Goal: Task Accomplishment & Management: Manage account settings

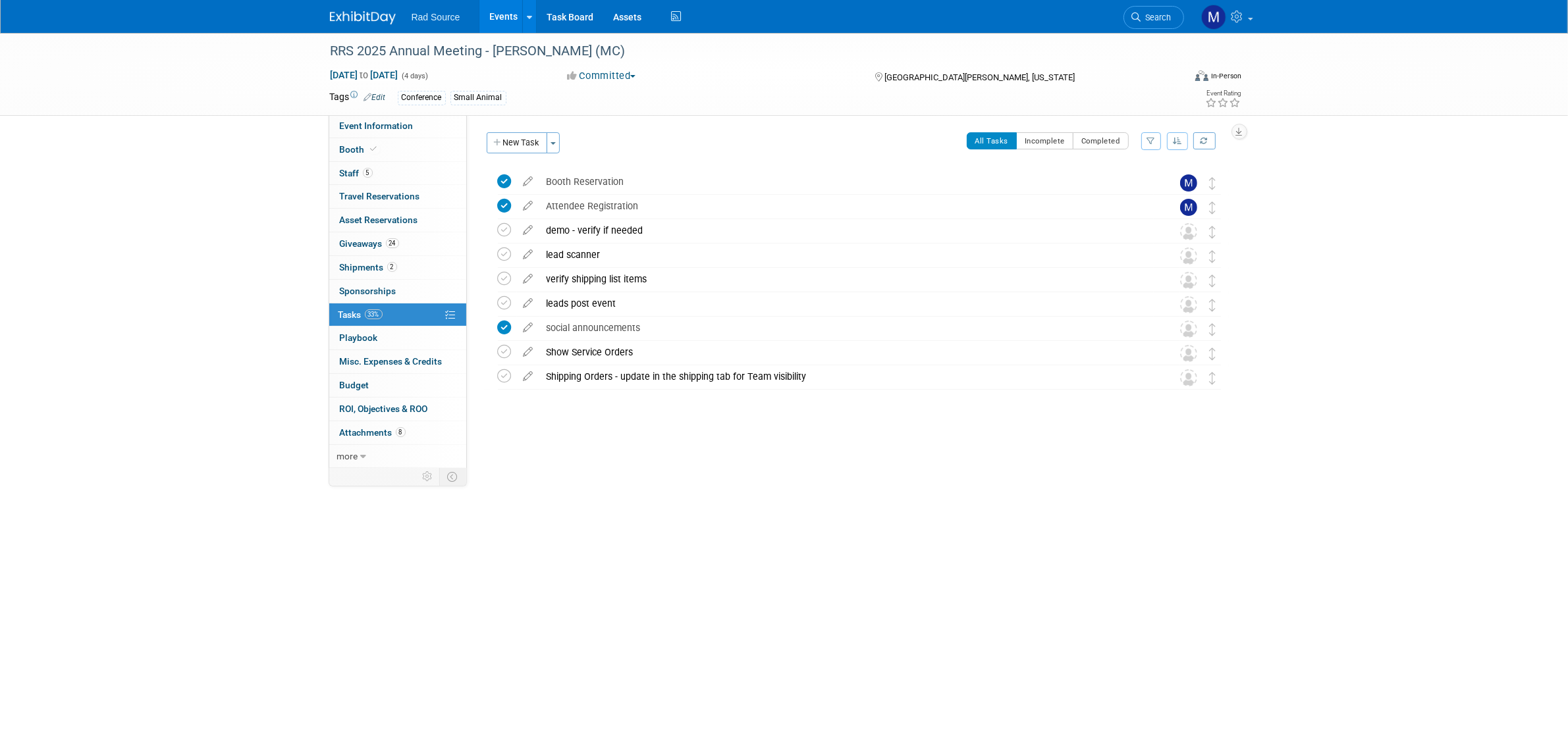
click at [373, 23] on img at bounding box center [362, 17] width 66 height 13
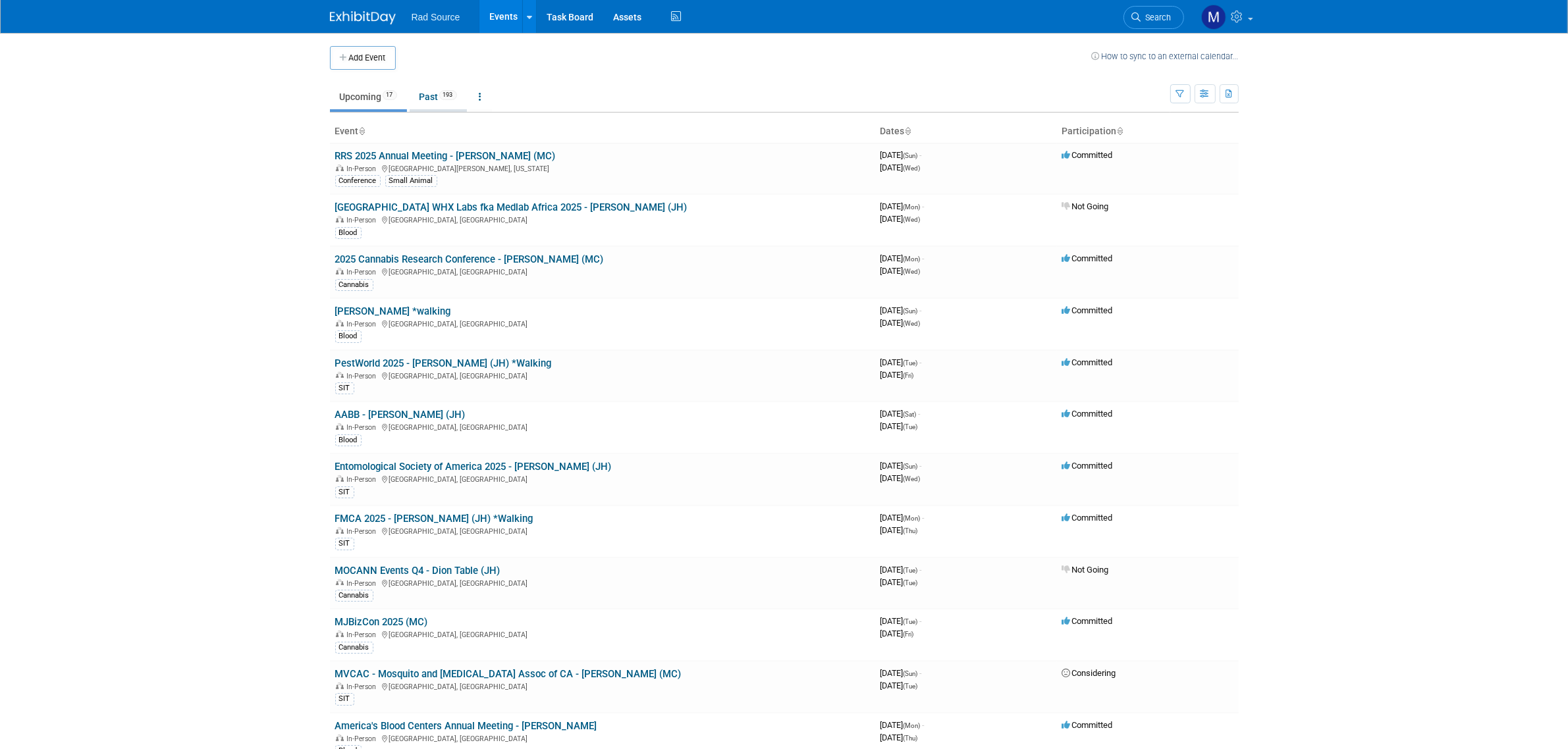
click at [440, 101] on link "Past 193" at bounding box center [439, 96] width 57 height 25
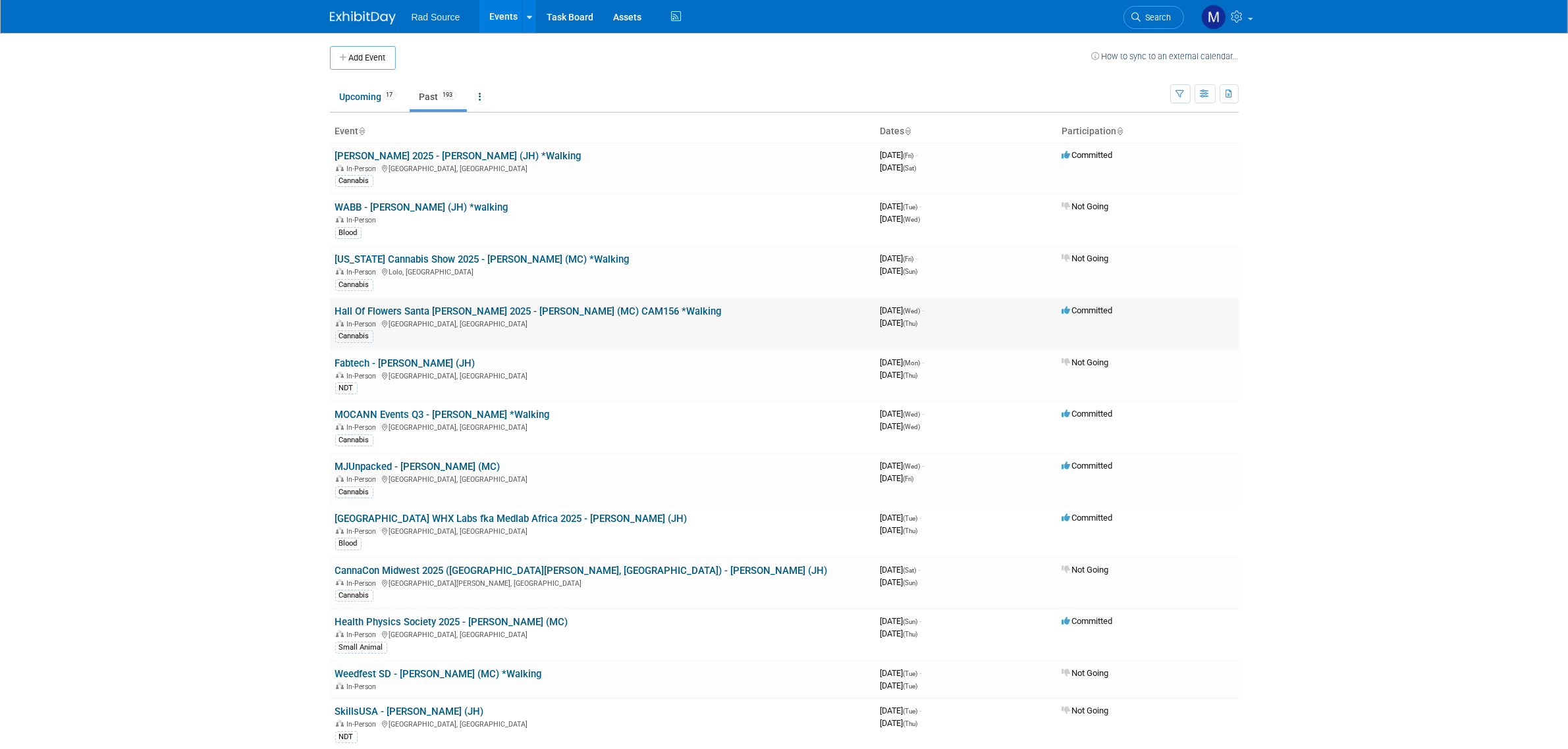
click at [509, 311] on link "Hall Of Flowers Santa [PERSON_NAME] 2025 - [PERSON_NAME] (MC) CAM156 *Walking" at bounding box center [529, 312] width 386 height 12
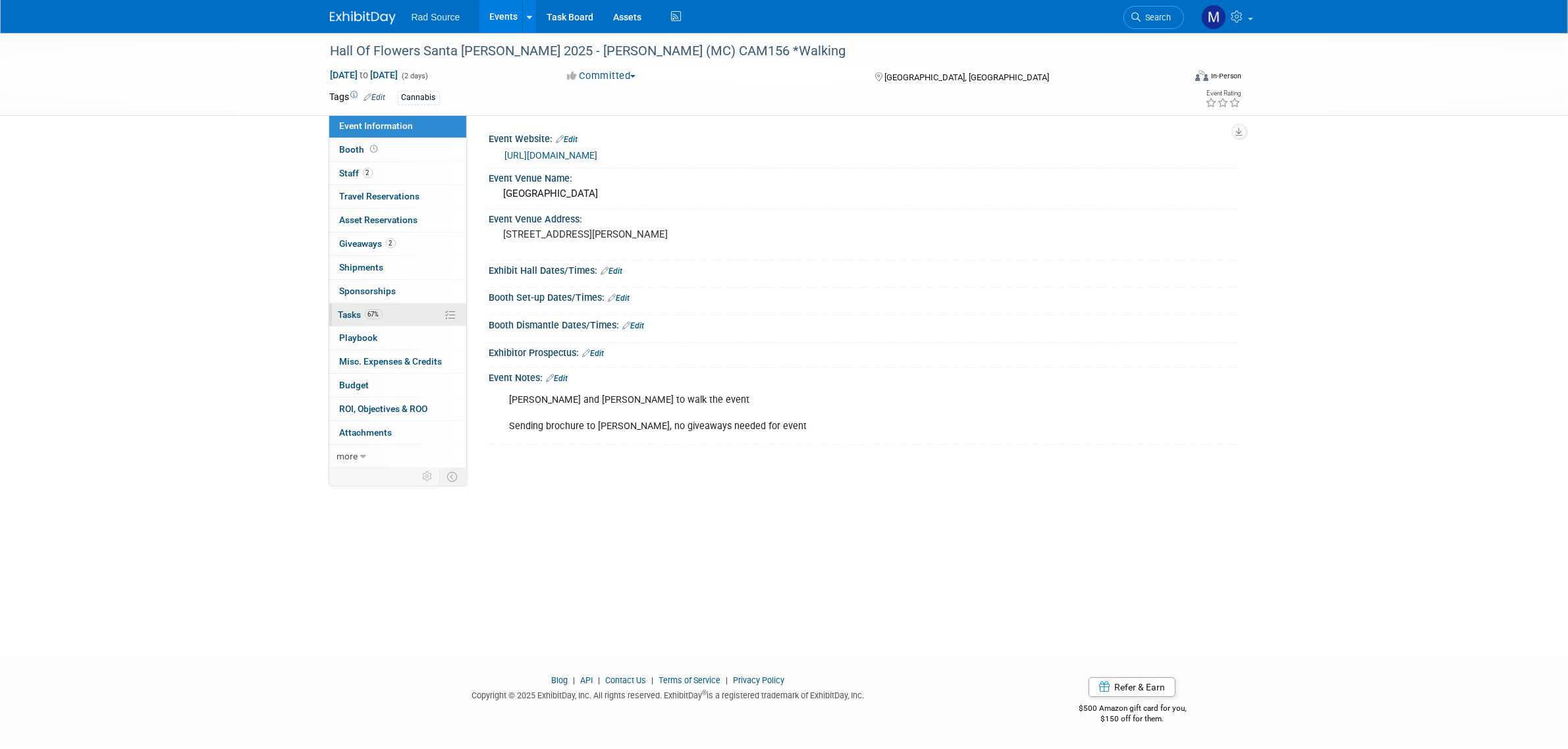
click at [404, 318] on link "67% Tasks 67%" at bounding box center [398, 315] width 137 height 23
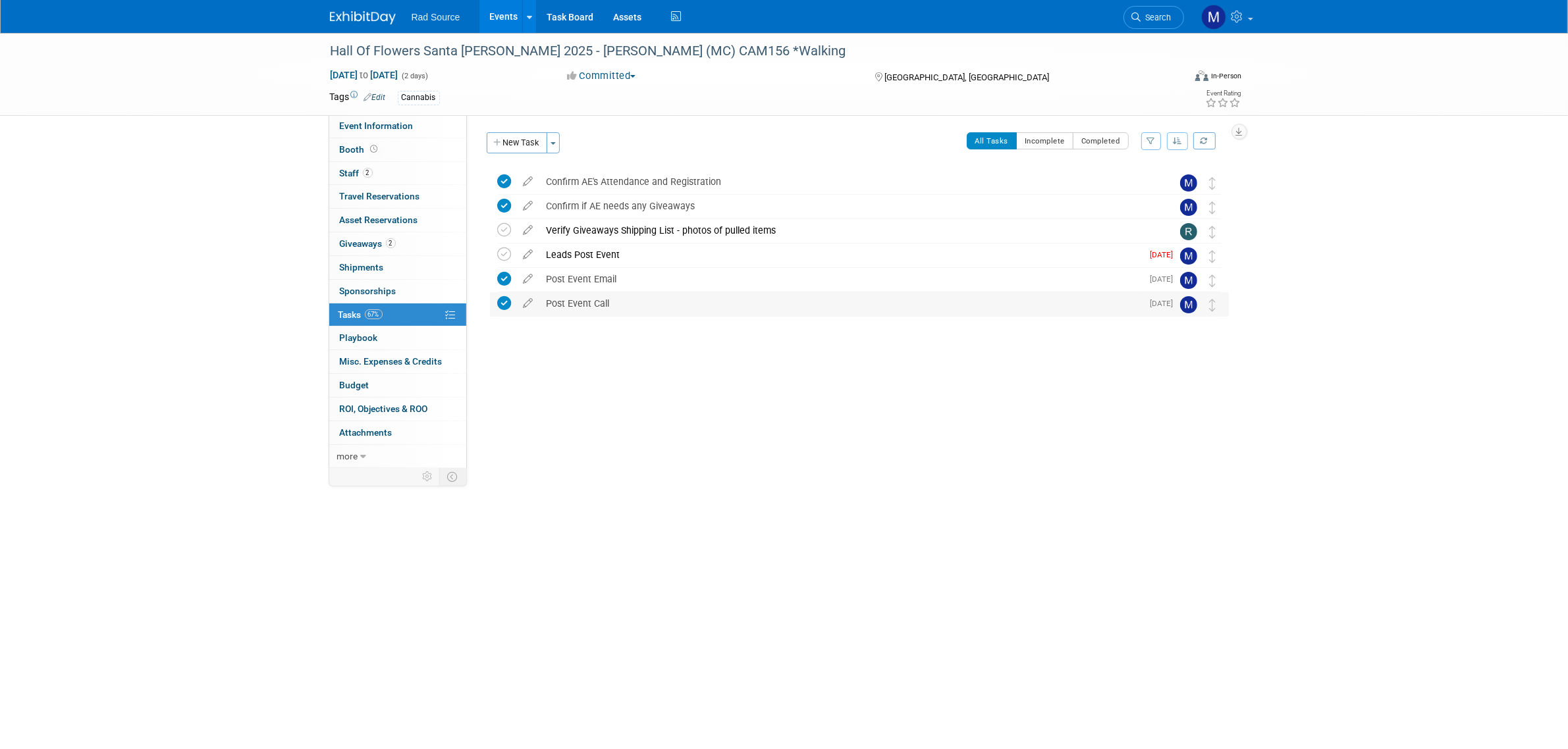
click at [573, 301] on div "Post Event Call" at bounding box center [840, 303] width 603 height 23
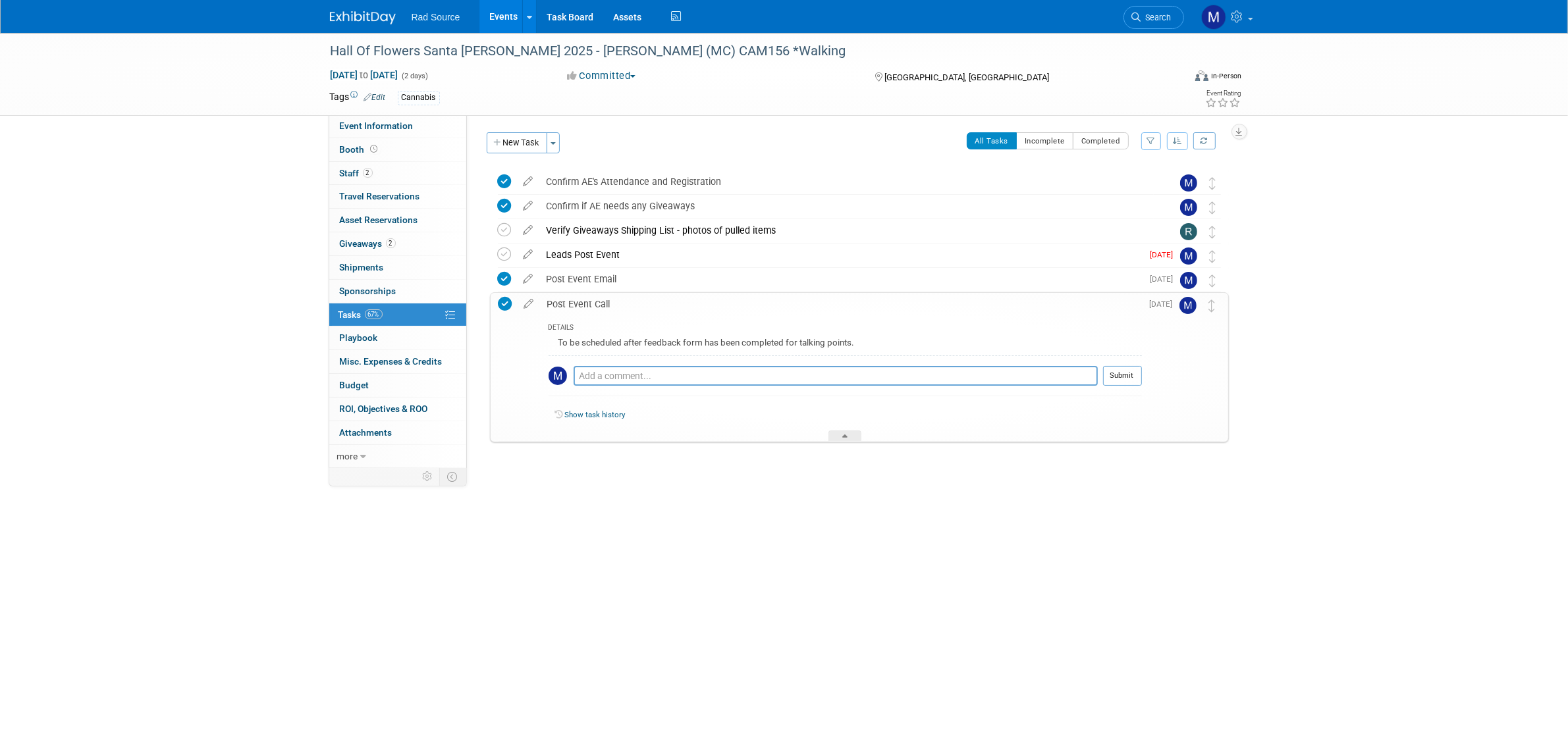
click at [573, 301] on div "Post Event Call" at bounding box center [840, 304] width 601 height 23
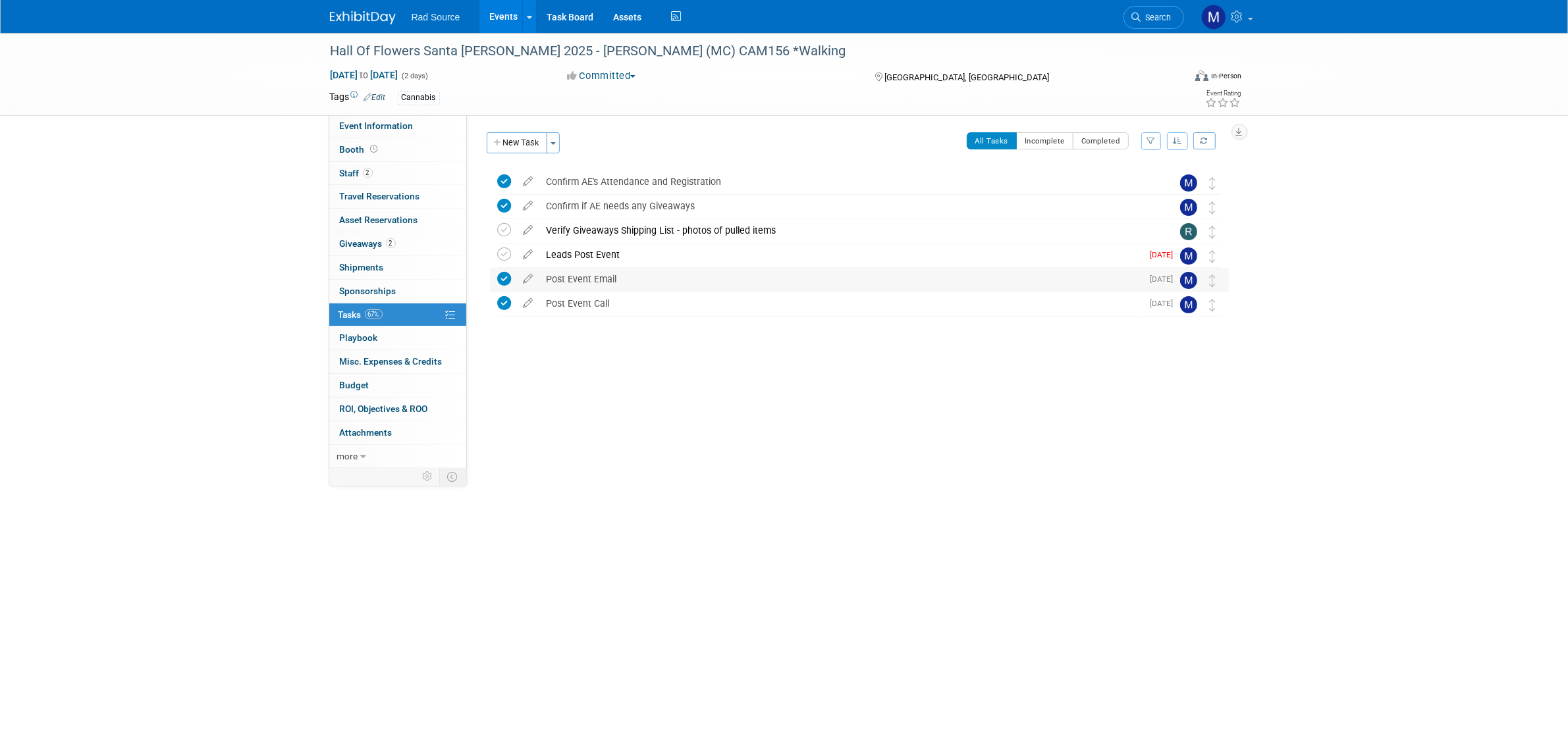
click at [585, 281] on div "Post Event Email" at bounding box center [840, 279] width 603 height 23
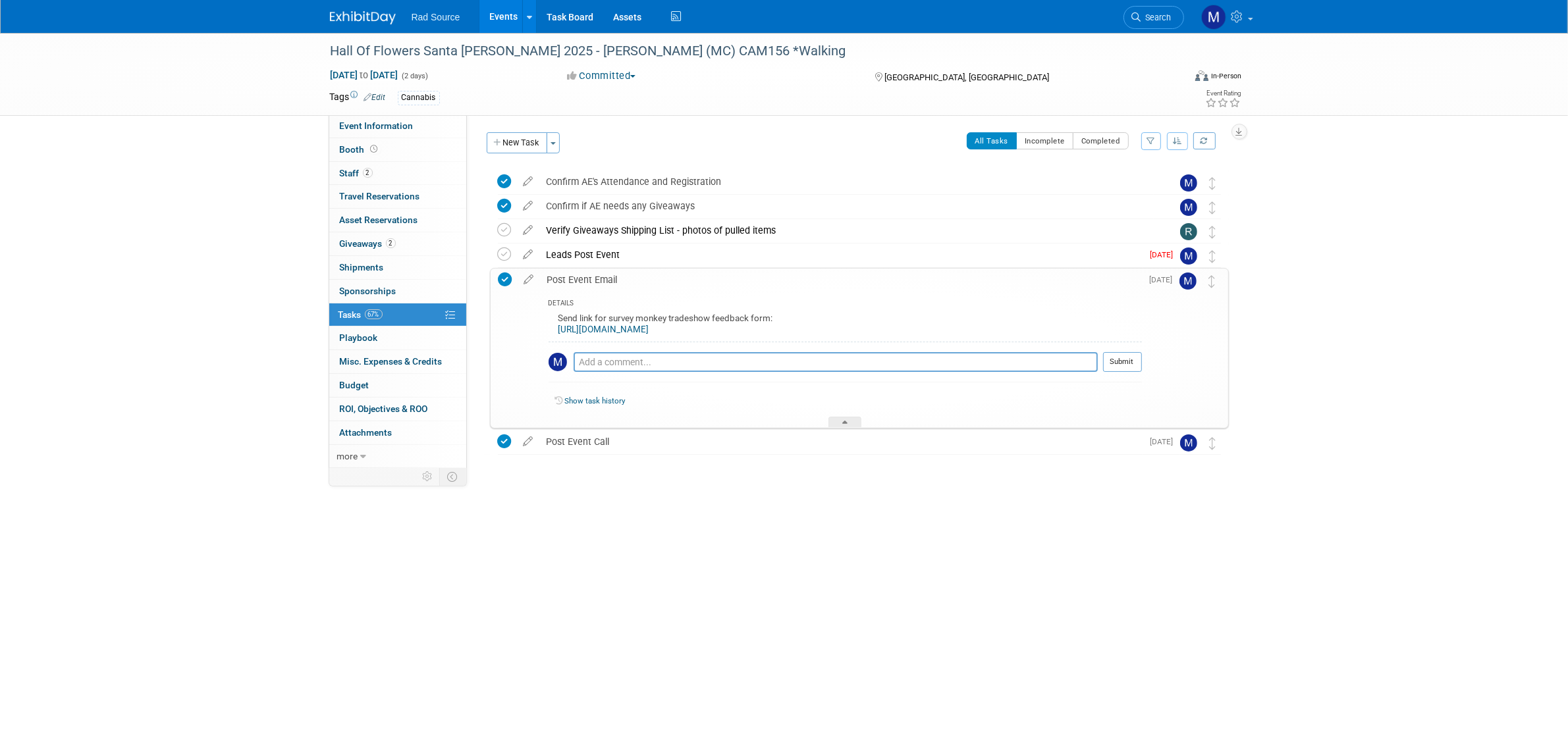
drag, startPoint x: 748, startPoint y: 329, endPoint x: 557, endPoint y: 339, distance: 191.3
click at [557, 339] on div "Send link for survey monkey tradeshow feedback form: https://www.surveymonkey.c…" at bounding box center [844, 325] width 593 height 31
copy link "https://www.surveymonkey.com/r/D6GQKHH"
drag, startPoint x: 343, startPoint y: 12, endPoint x: 383, endPoint y: 23, distance: 41.5
click at [343, 12] on img at bounding box center [362, 17] width 66 height 13
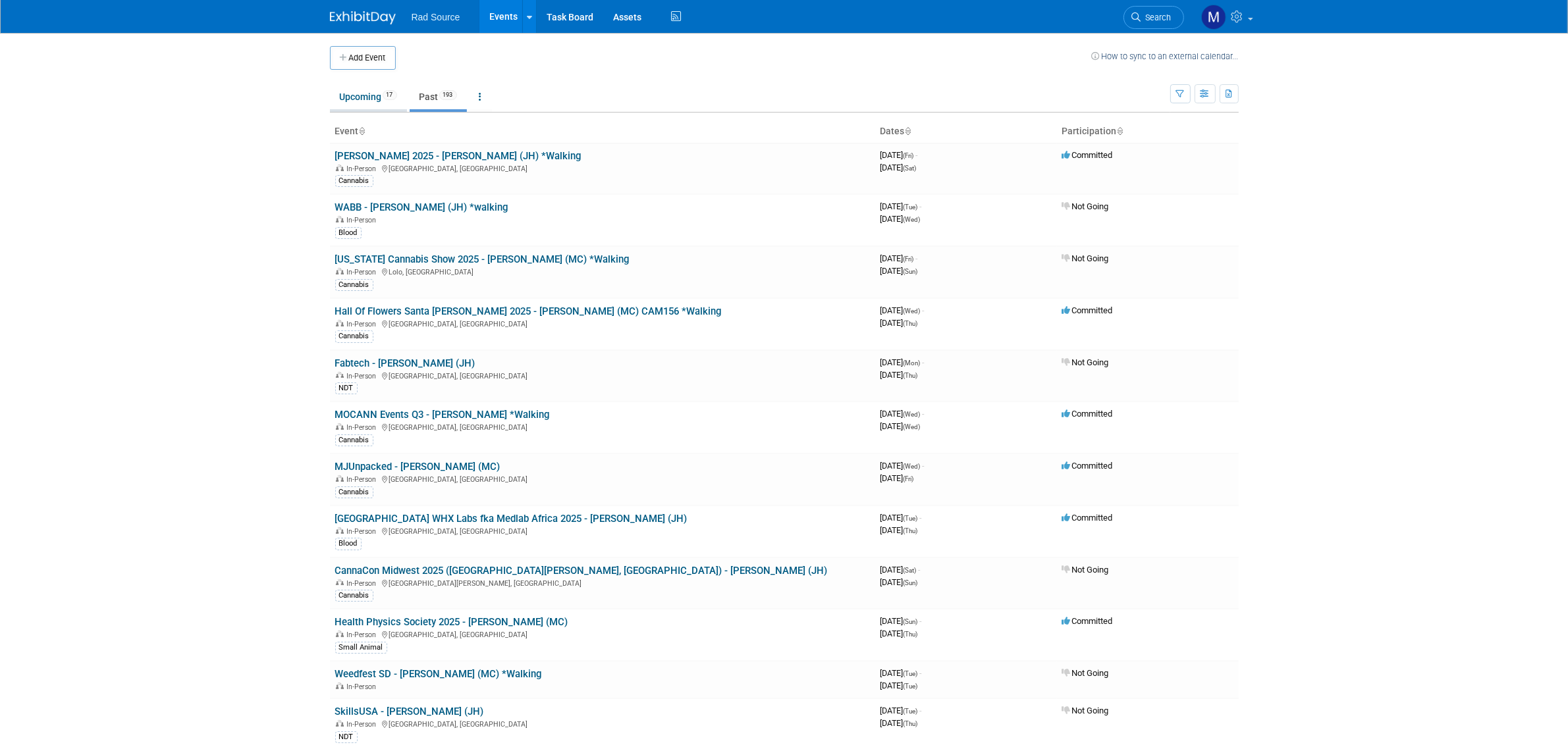
click at [369, 97] on link "Upcoming 17" at bounding box center [368, 96] width 77 height 25
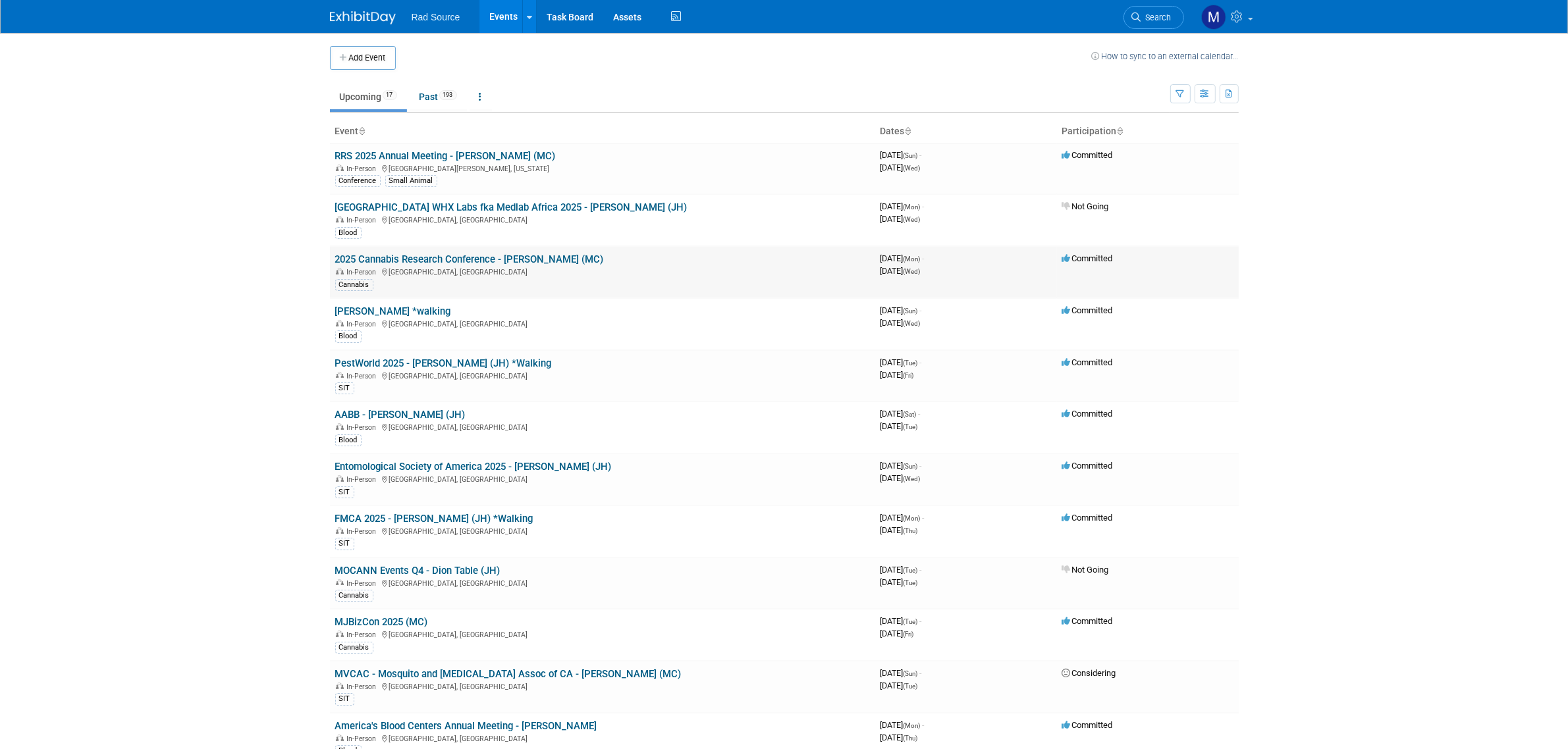
click at [515, 264] on link "2025 Cannabis Research Conference - [PERSON_NAME] (MC)" at bounding box center [469, 259] width 268 height 12
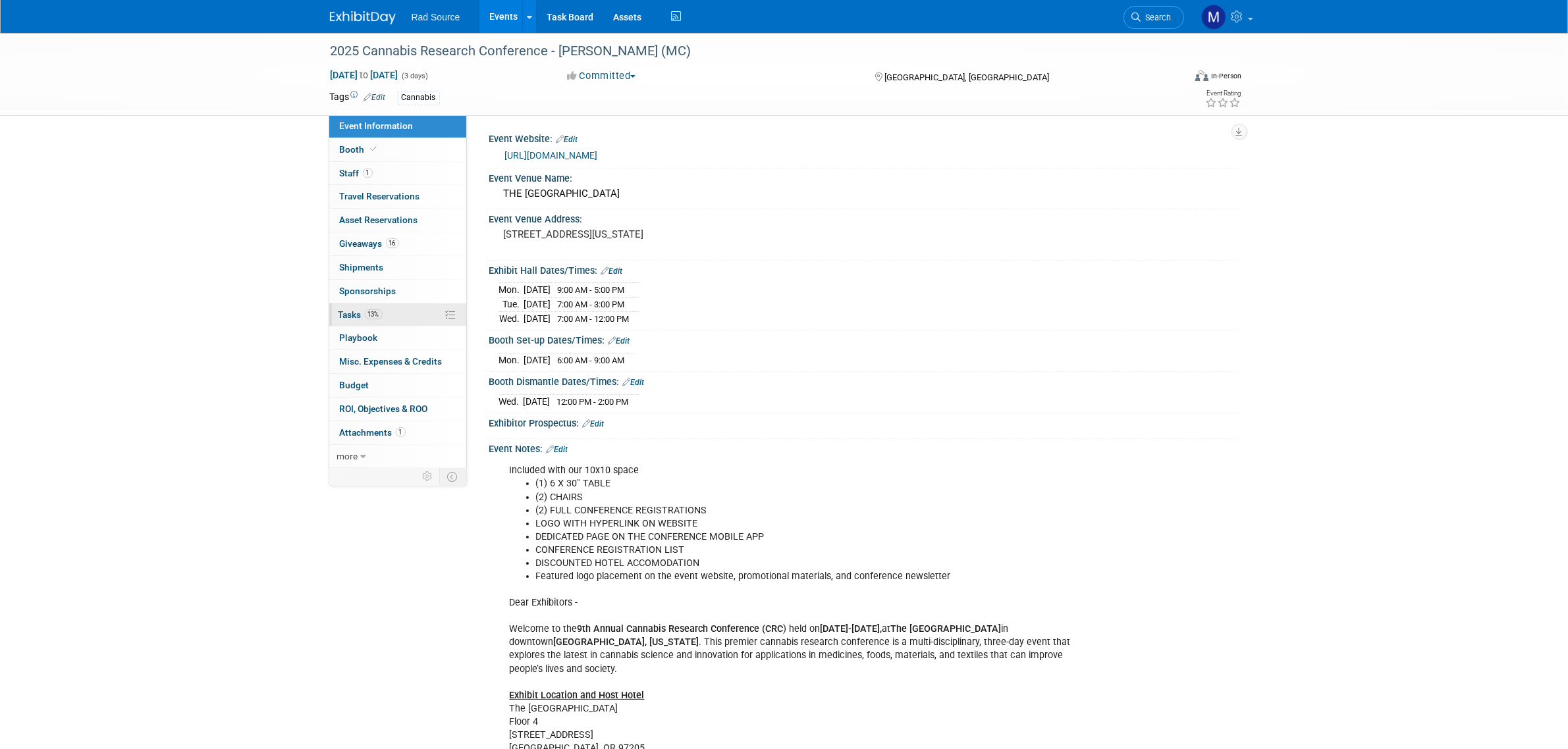
click at [392, 317] on link "13% Tasks 13%" at bounding box center [398, 315] width 137 height 23
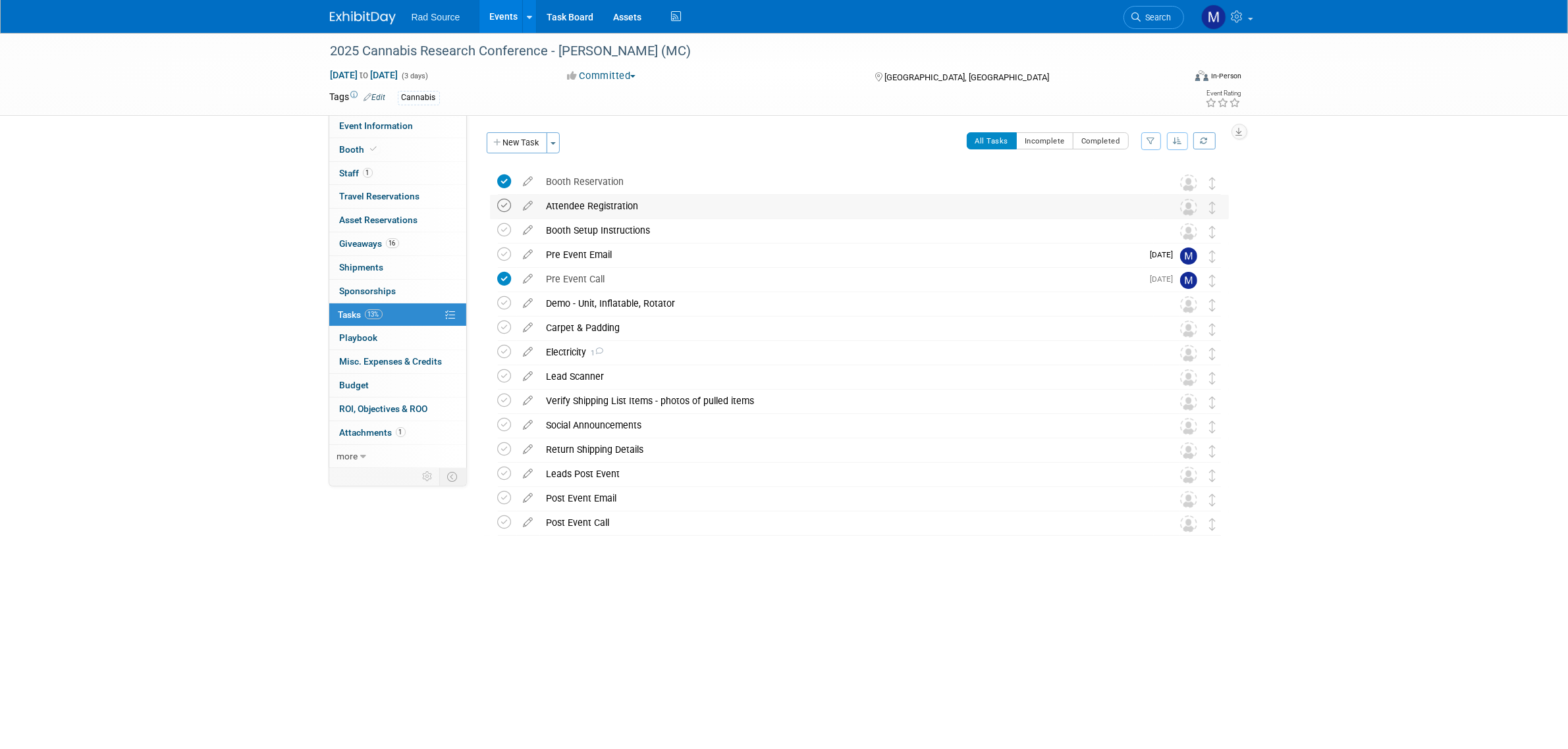
click at [505, 206] on icon at bounding box center [505, 206] width 14 height 14
click at [1186, 209] on img at bounding box center [1188, 207] width 17 height 17
click at [1183, 208] on img at bounding box center [1188, 207] width 17 height 17
click at [590, 254] on div "Pre Event Email" at bounding box center [840, 254] width 603 height 23
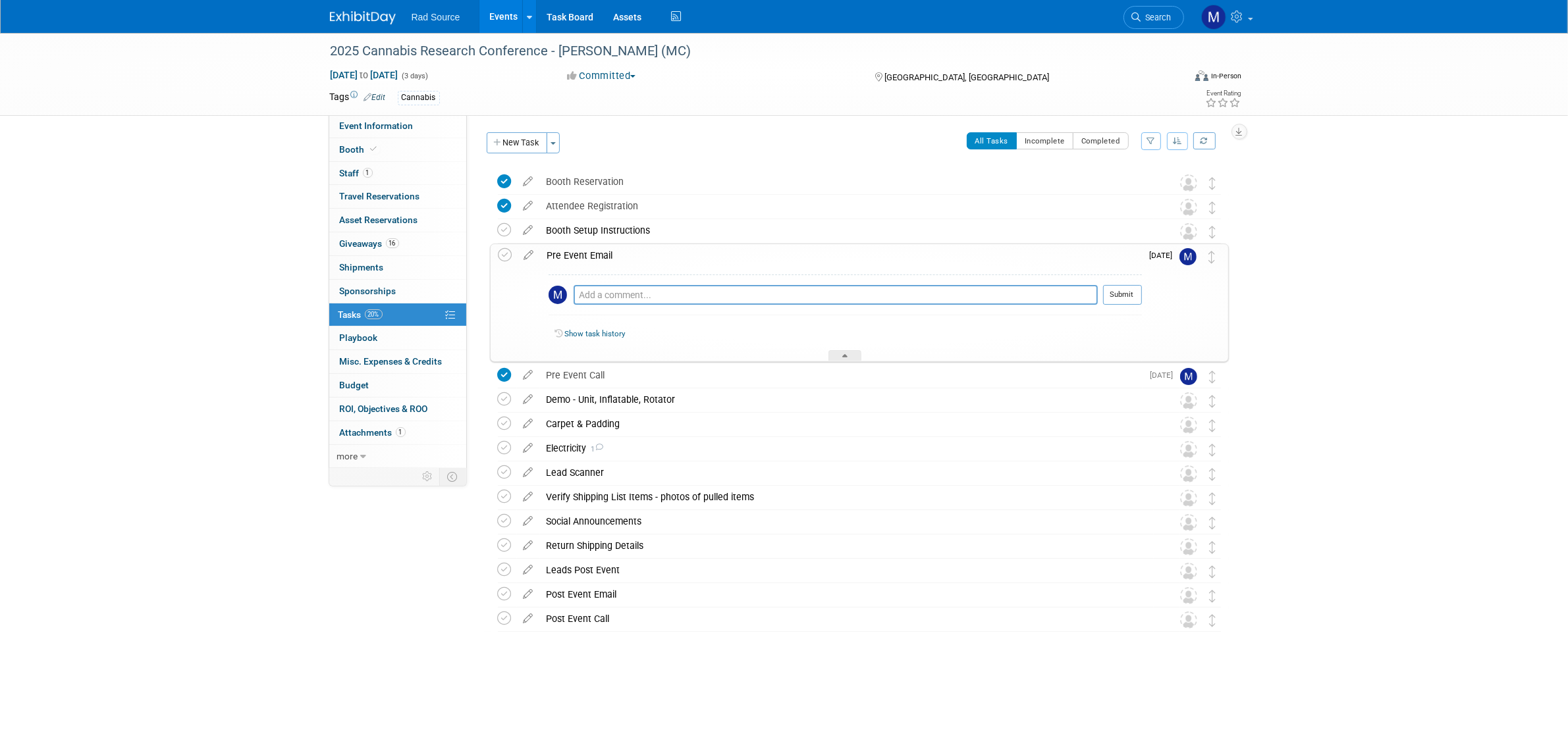
click at [590, 254] on div "Pre Event Email" at bounding box center [840, 255] width 601 height 23
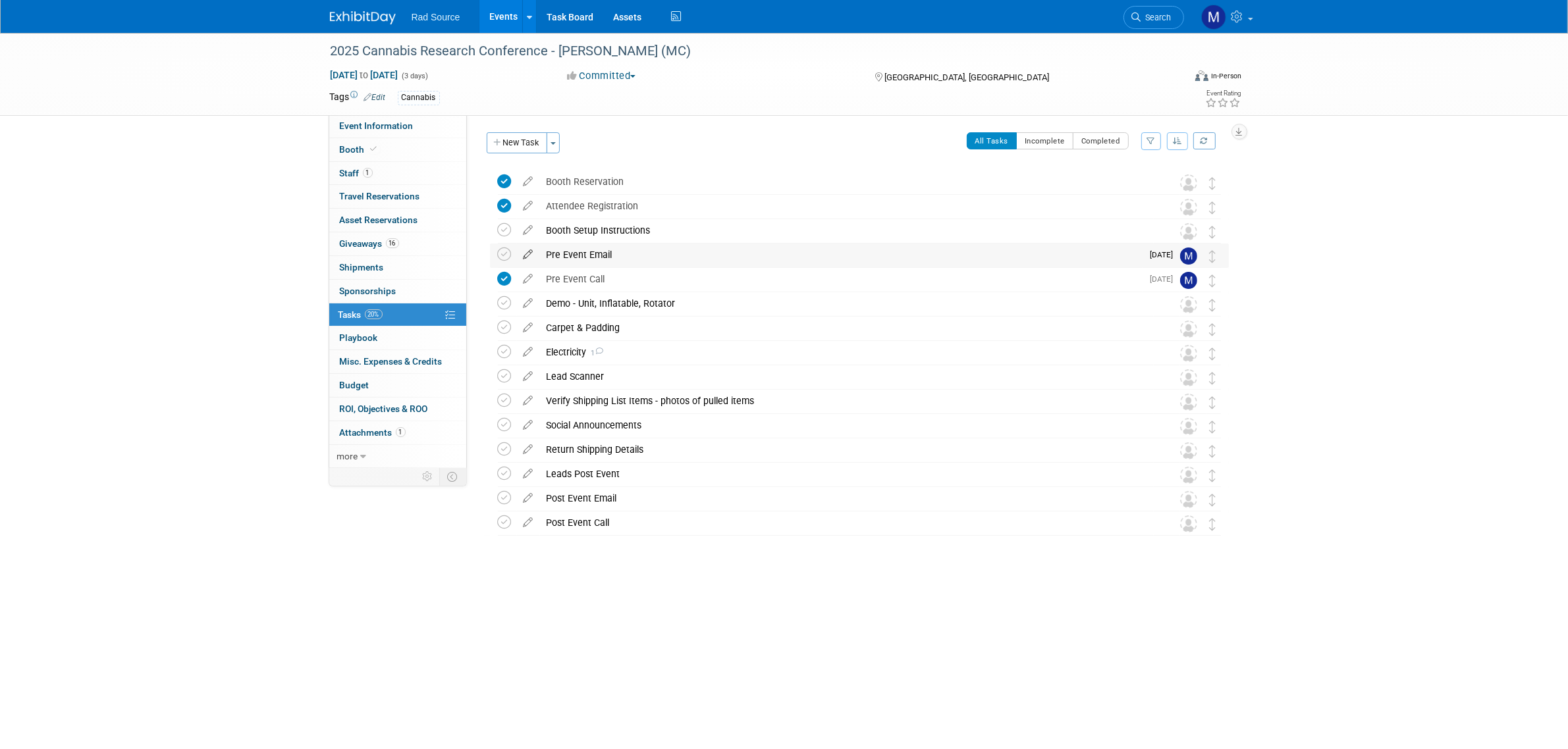
click at [532, 258] on icon at bounding box center [528, 251] width 23 height 17
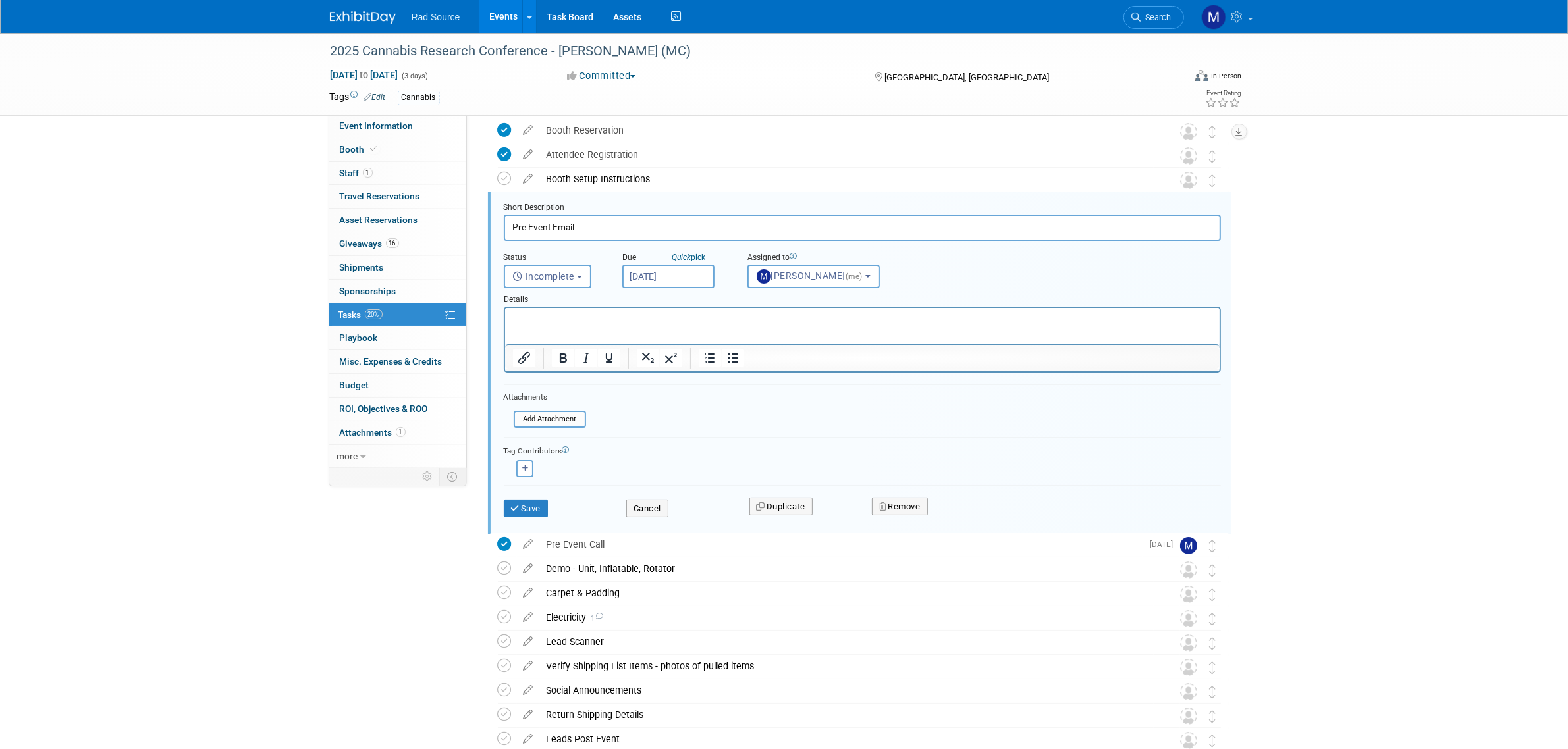
click at [593, 317] on p "Rich Text Area. Press ALT-0 for help." at bounding box center [862, 320] width 699 height 13
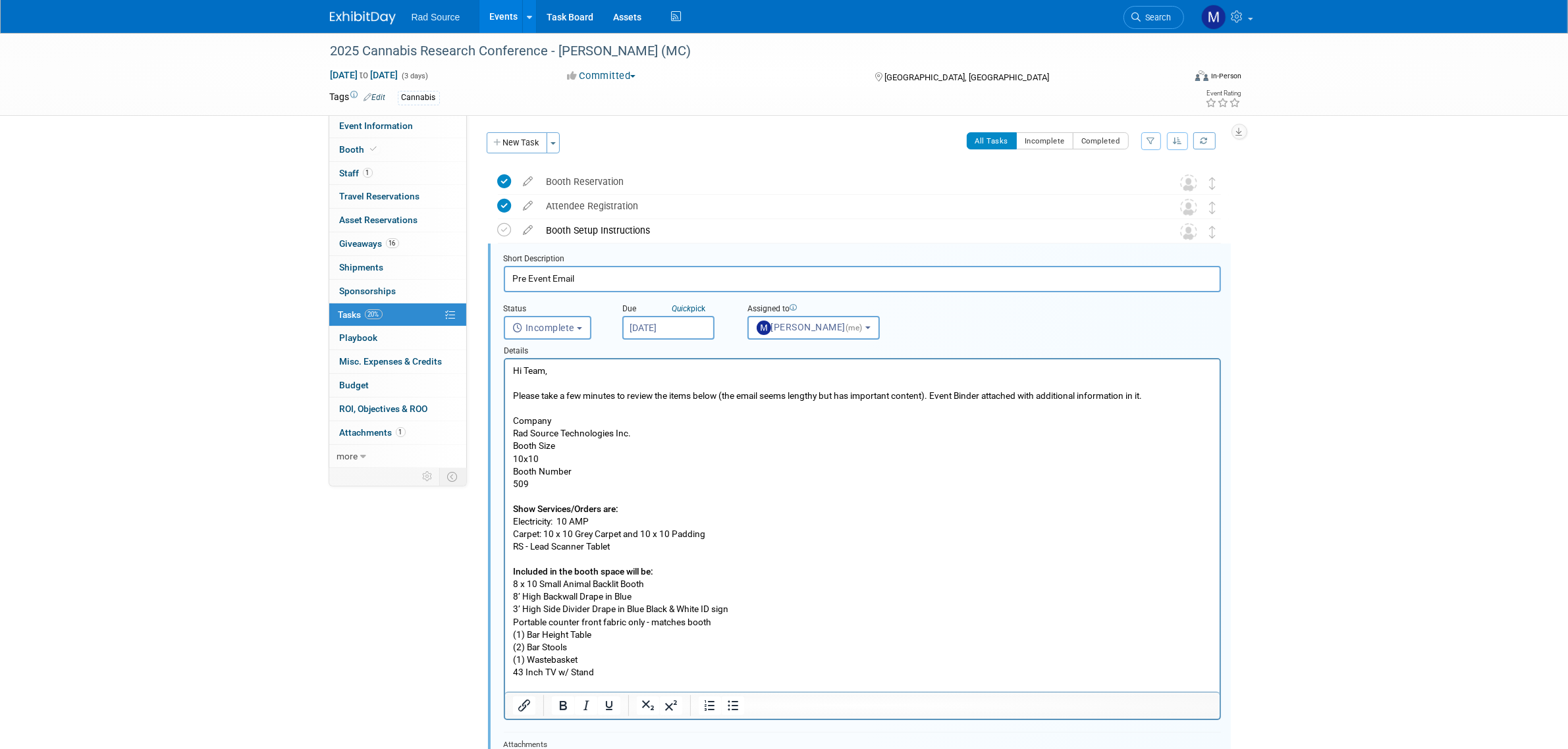
drag, startPoint x: 644, startPoint y: 684, endPoint x: 414, endPoint y: -30, distance: 750.1
click at [505, 359] on html "Hi Team, Please take a few minutes to review the items below (the email seems l…" at bounding box center [862, 695] width 715 height 671
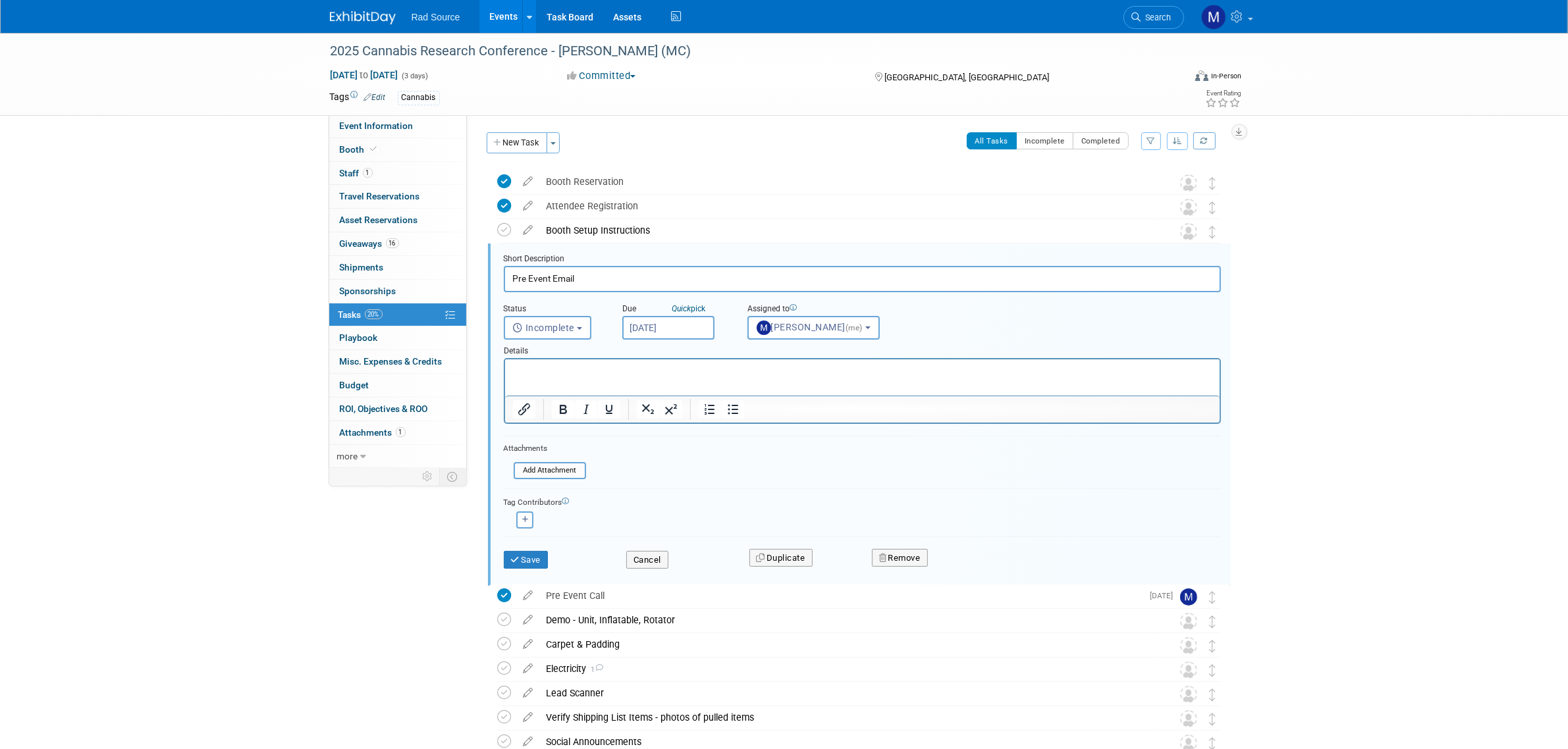
click at [374, 25] on div "Rad Source Events Add Event Bulk Upload Events Shareable Event Boards Recently …" at bounding box center [784, 16] width 909 height 33
click at [382, 21] on img at bounding box center [362, 17] width 66 height 13
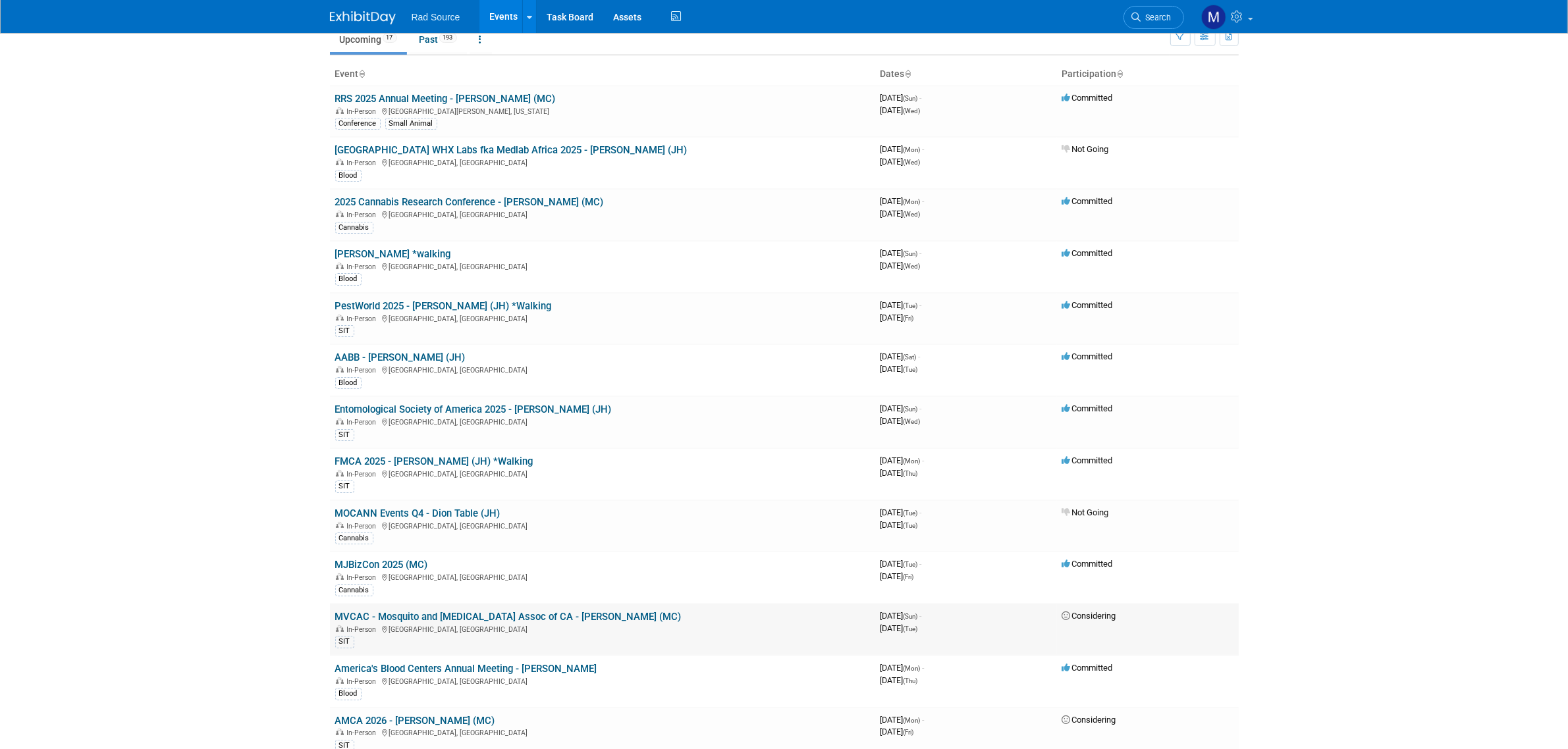
scroll to position [82, 0]
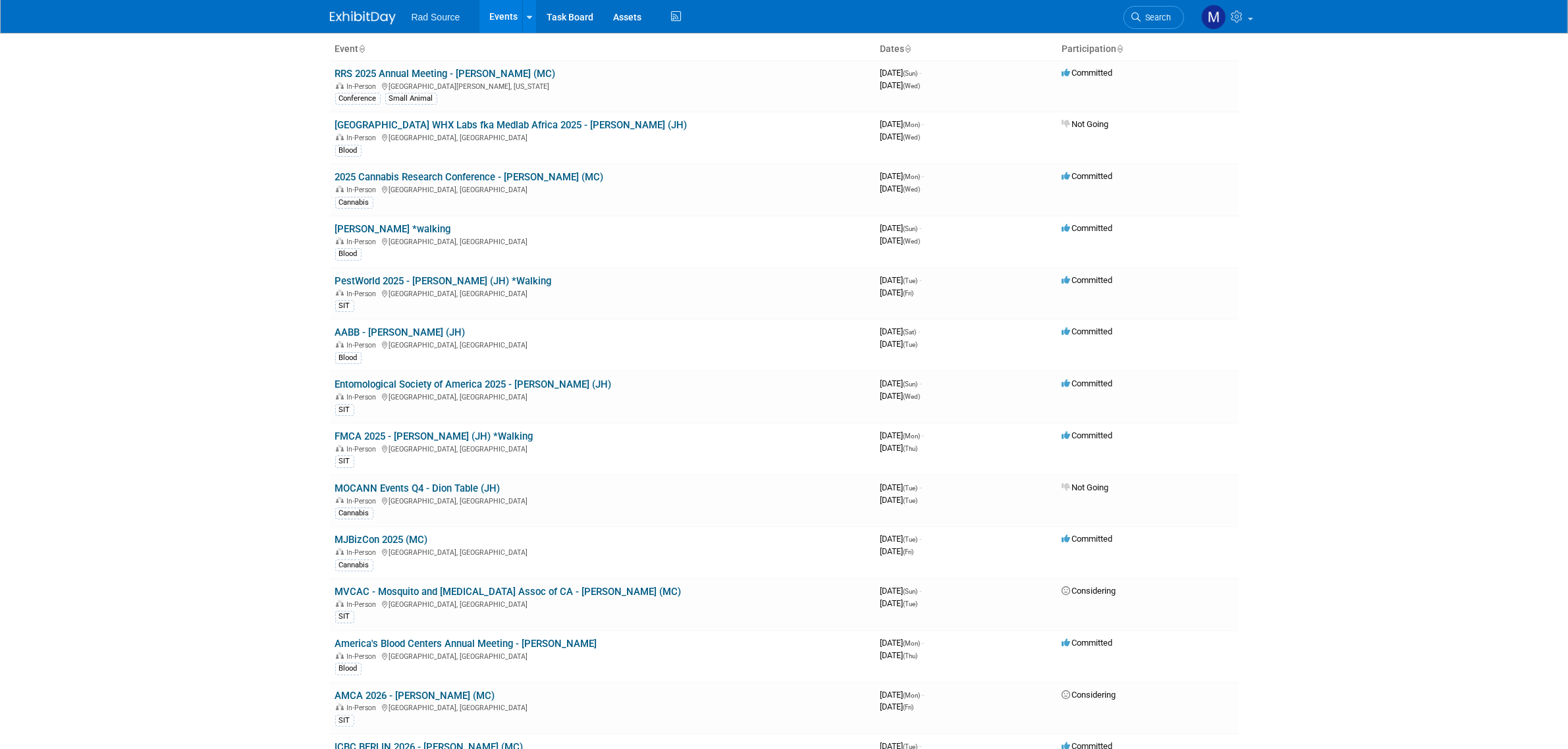
click at [140, 371] on body "Rad Source Events Add Event Bulk Upload Events Shareable Event Boards Recently …" at bounding box center [784, 292] width 1568 height 749
